Goal: Information Seeking & Learning: Learn about a topic

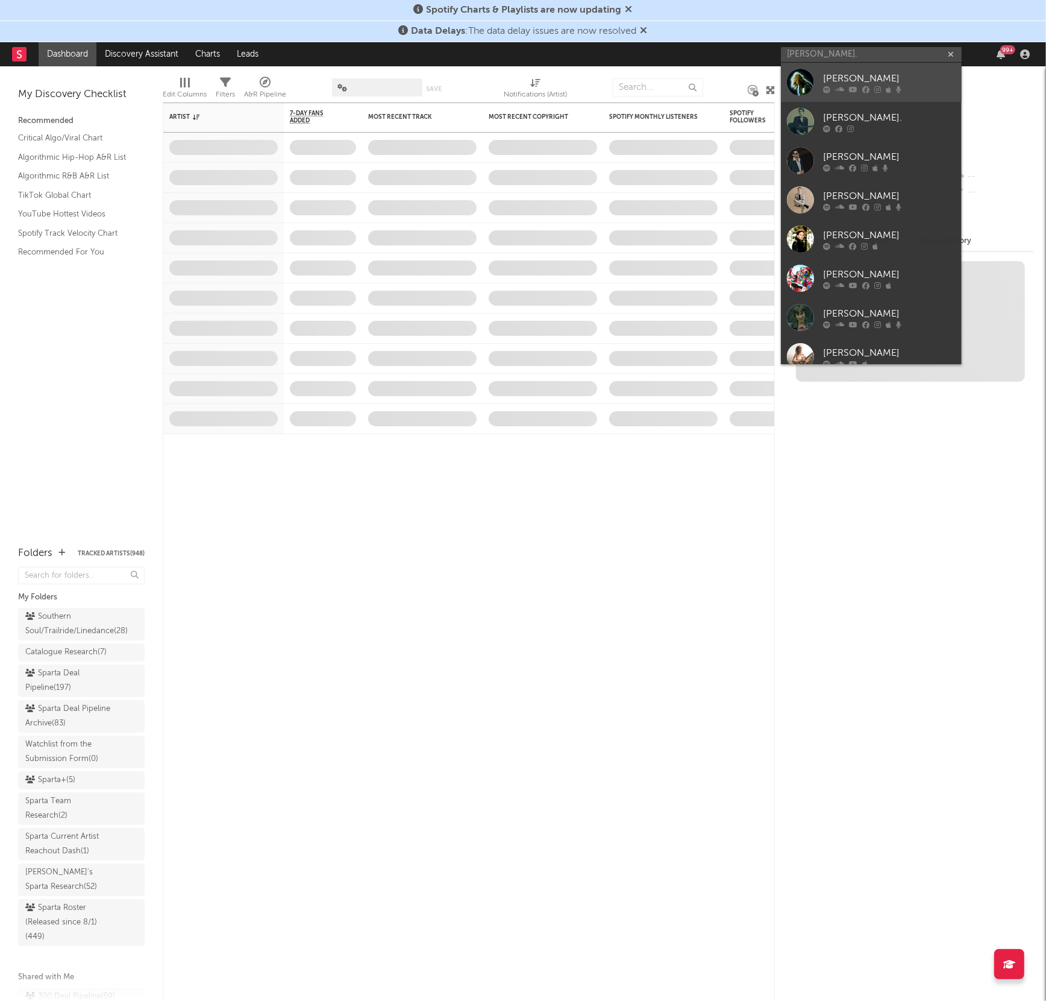
type input "[PERSON_NAME]."
click at [826, 75] on div "[PERSON_NAME]" at bounding box center [889, 79] width 133 height 14
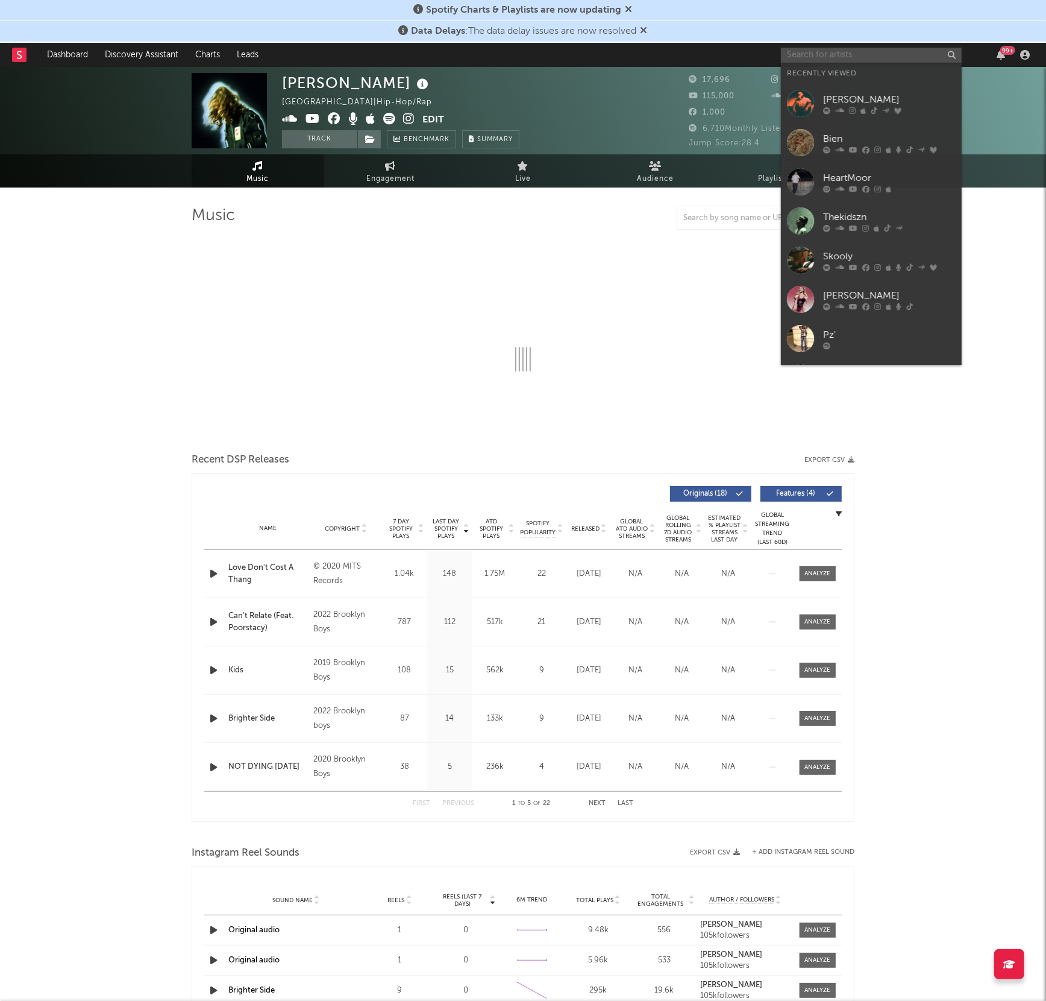
click at [820, 57] on input "text" at bounding box center [871, 55] width 181 height 15
select select "1w"
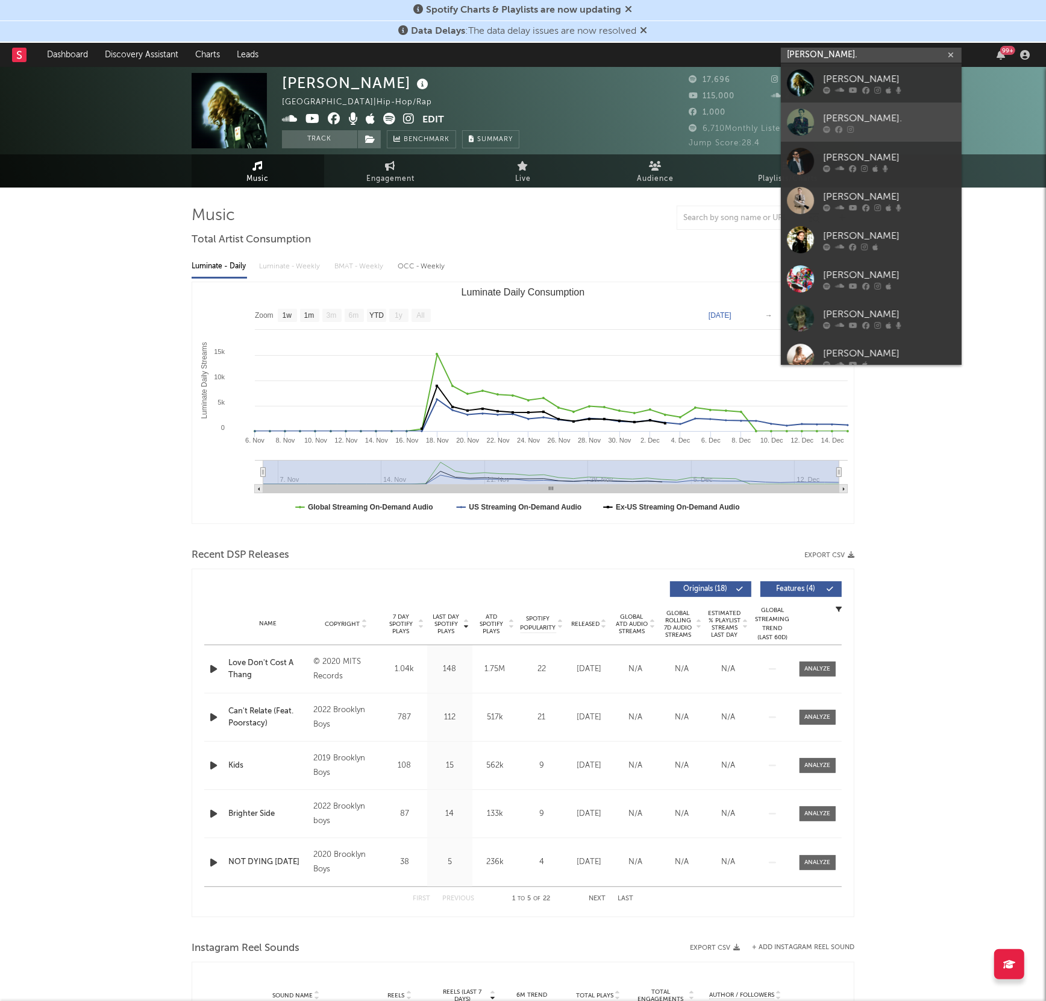
type input "[PERSON_NAME]."
click at [838, 116] on div "[PERSON_NAME]." at bounding box center [889, 118] width 133 height 14
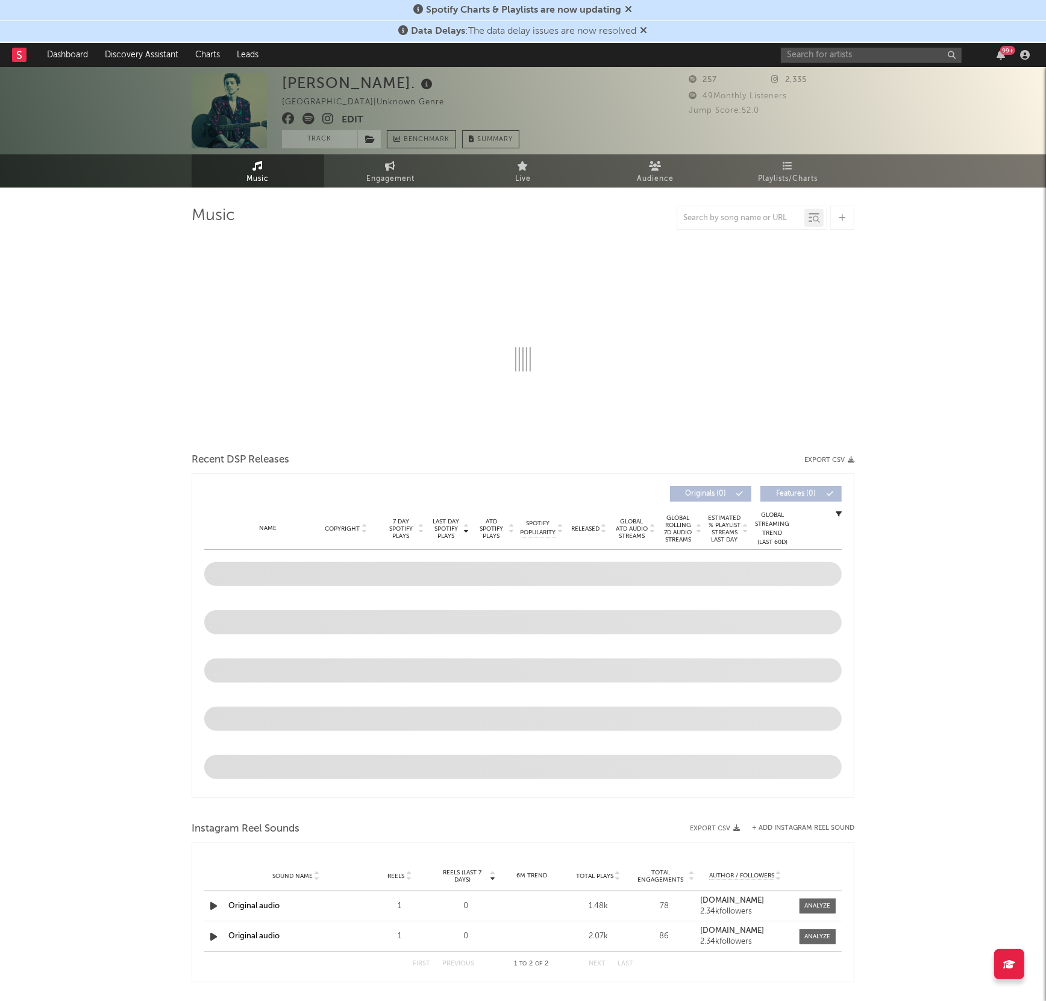
select select "1w"
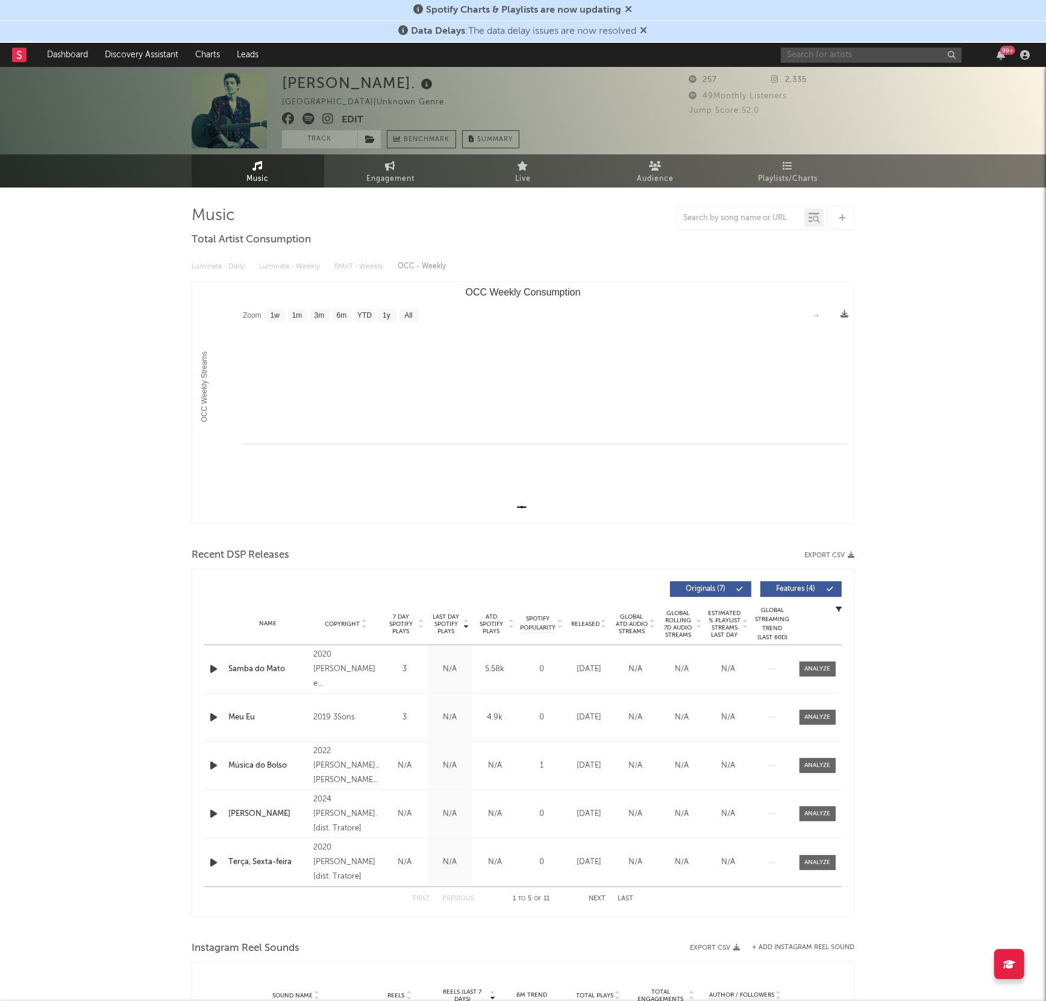
click at [811, 48] on input "text" at bounding box center [871, 55] width 181 height 15
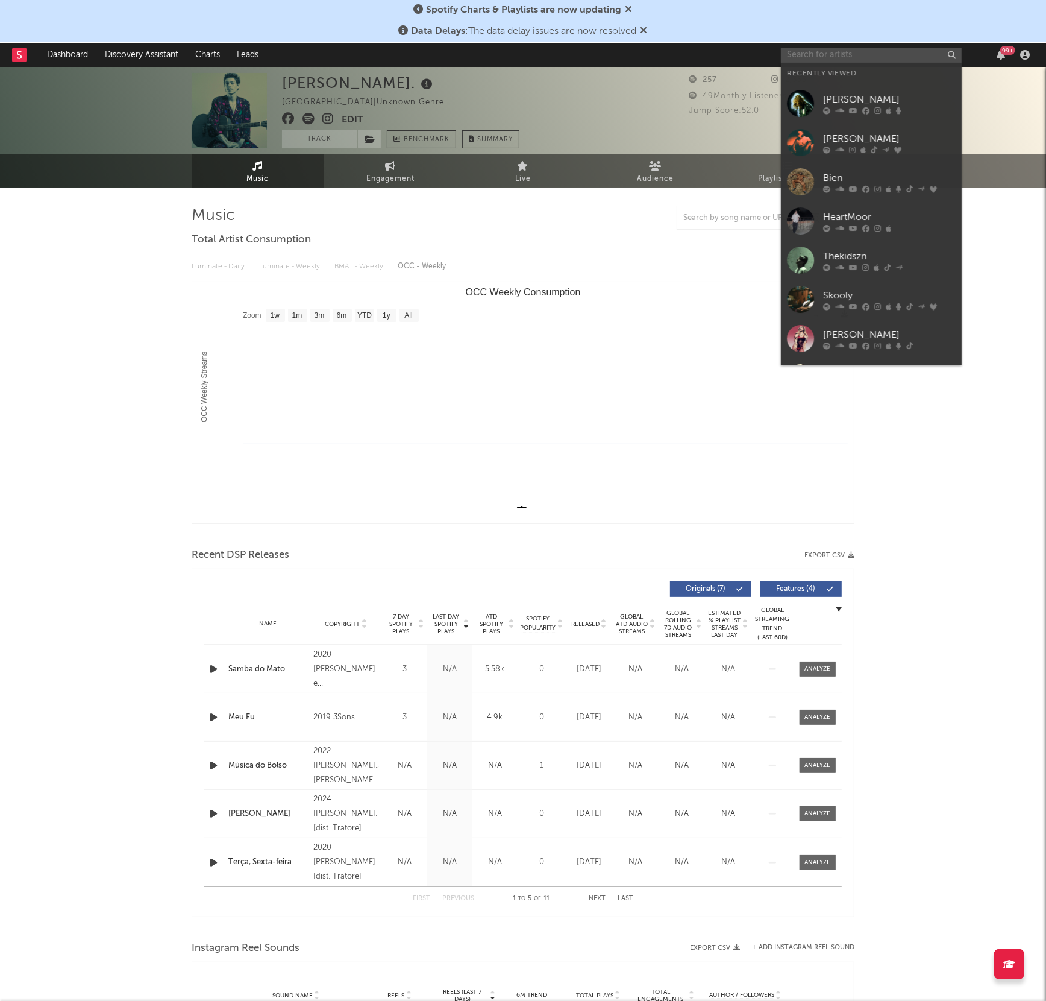
paste input "[URL][DOMAIN_NAME]"
type input "[URL][DOMAIN_NAME]"
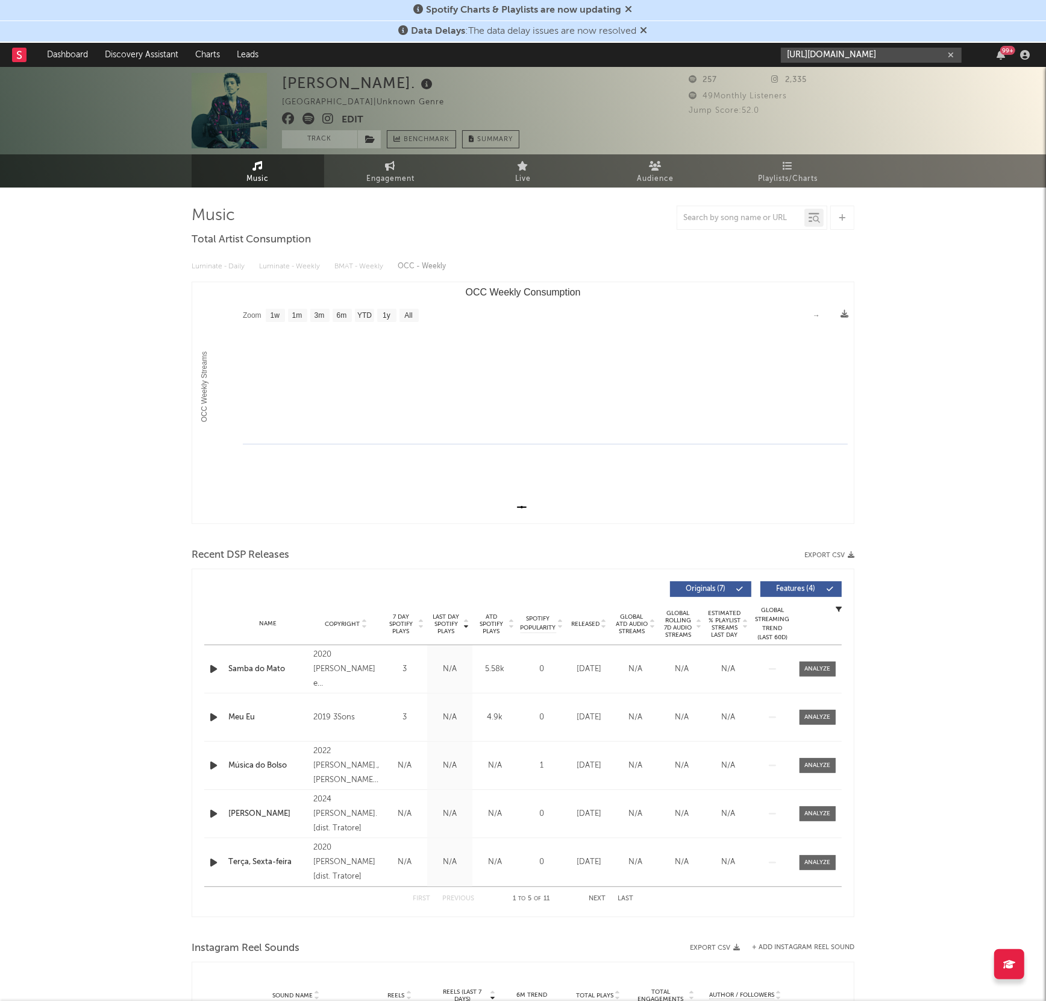
click at [831, 60] on input "[URL][DOMAIN_NAME]" at bounding box center [871, 55] width 181 height 15
click at [829, 79] on div "[PERSON_NAME]." at bounding box center [889, 82] width 133 height 14
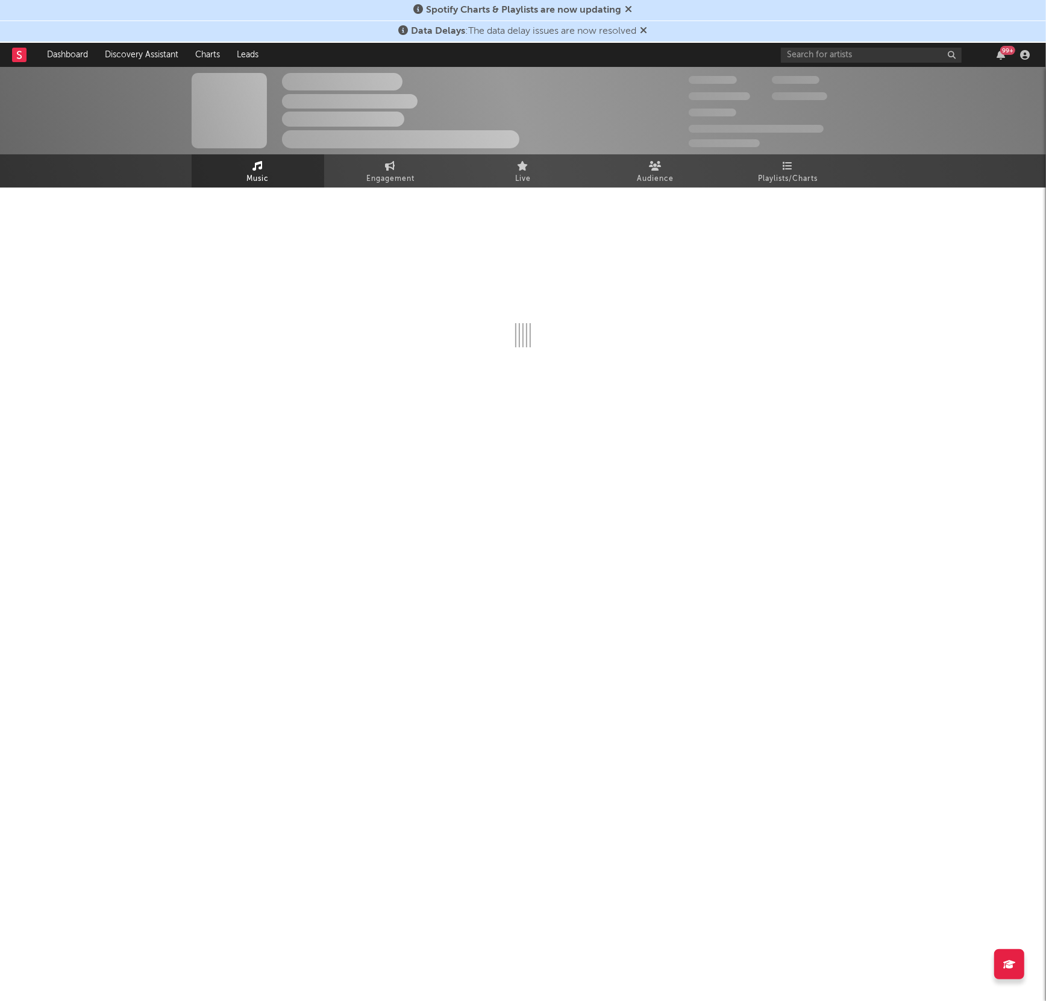
select select "1w"
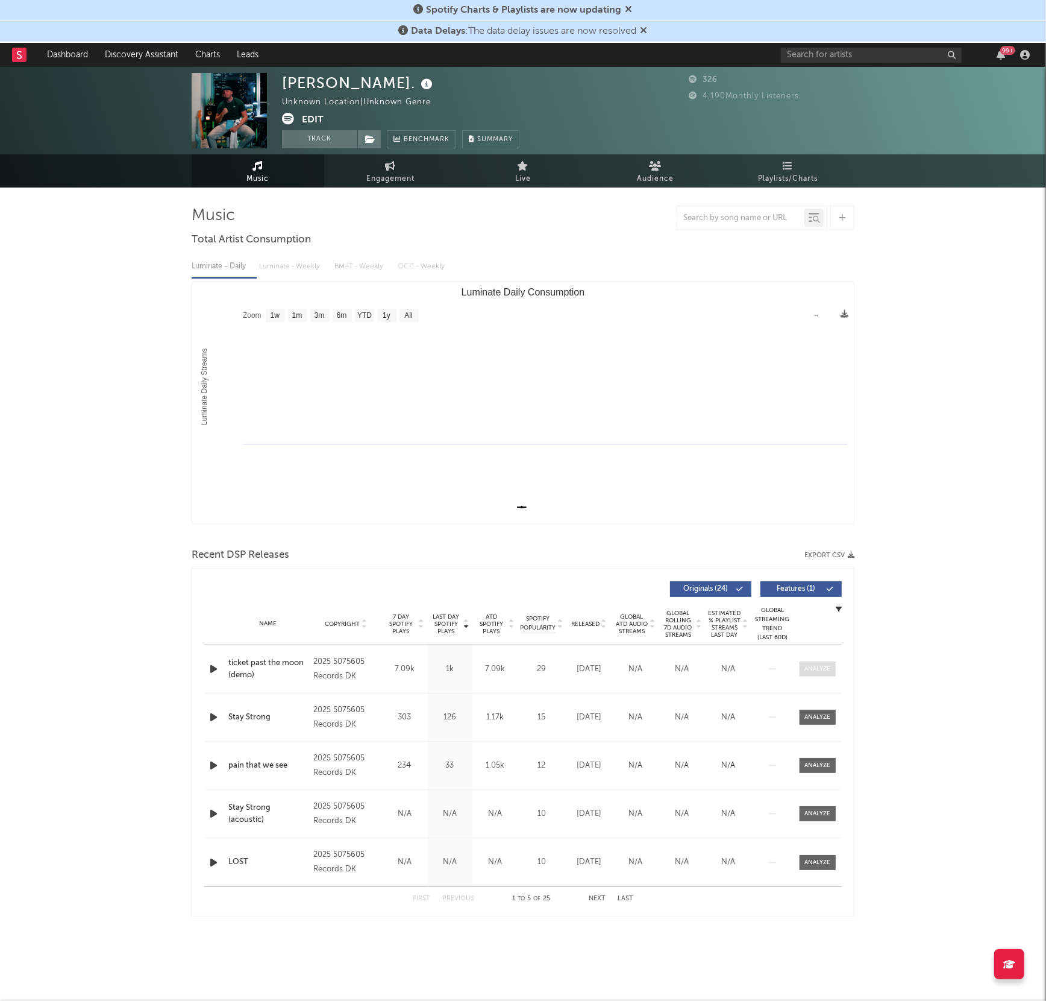
click at [819, 670] on div at bounding box center [818, 668] width 26 height 9
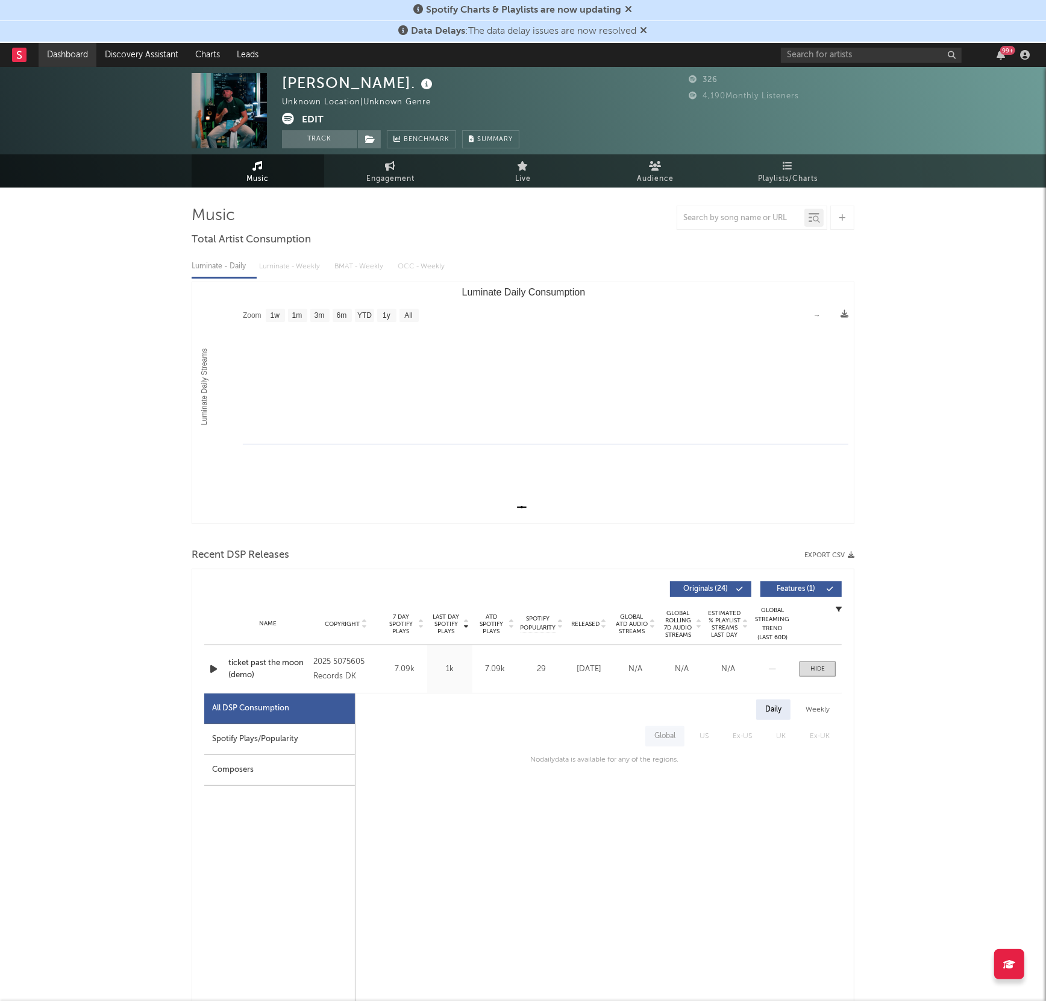
click at [70, 58] on link "Dashboard" at bounding box center [68, 55] width 58 height 24
